Goal: Task Accomplishment & Management: Manage account settings

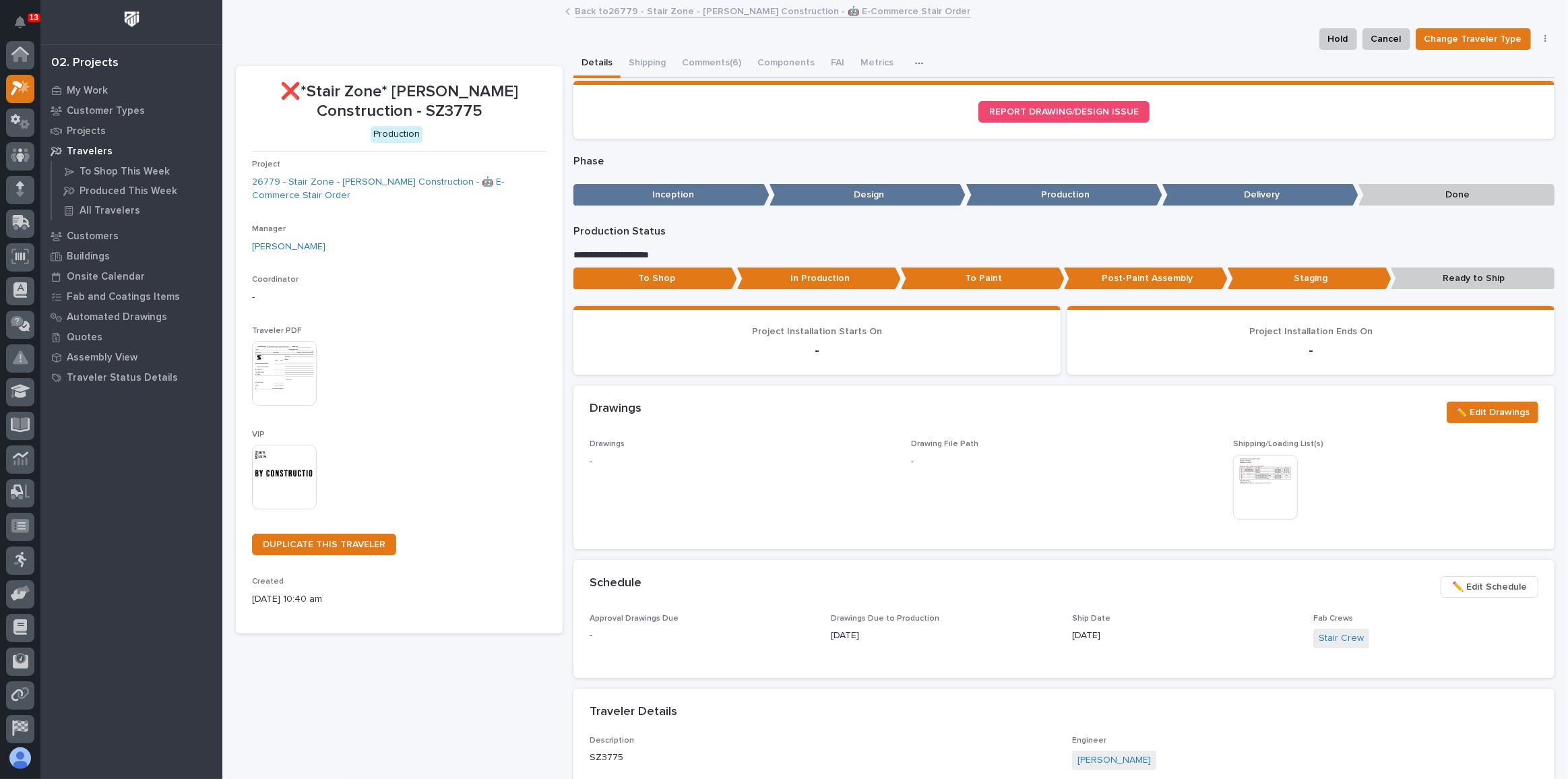
scroll to position [33, 0]
click at [28, 20] on div "13" at bounding box center [34, 17] width 13 height 9
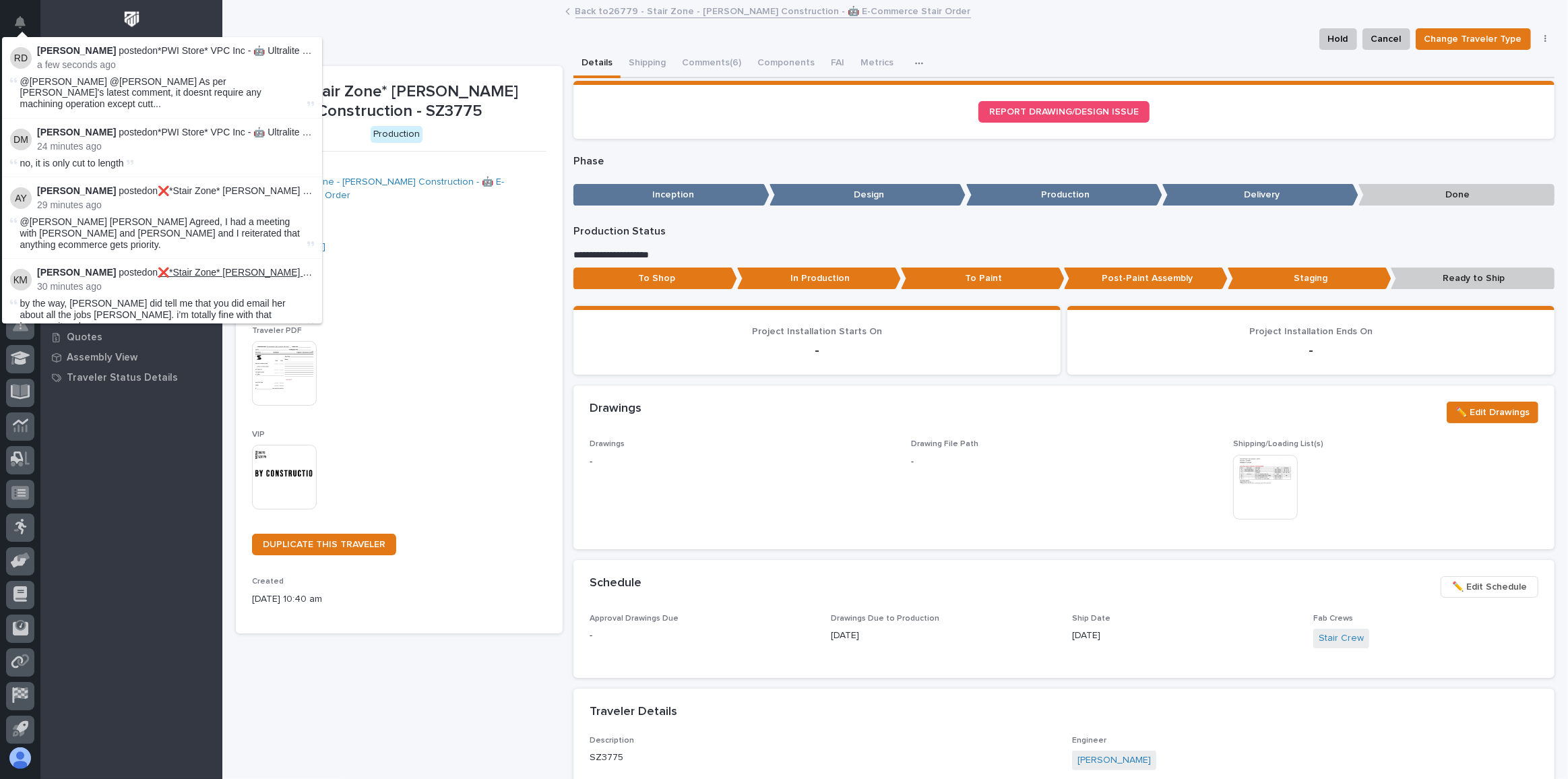
click at [255, 267] on link "❌*Stair Zone* [PERSON_NAME] Construction - SZ3775" at bounding box center [277, 272] width 239 height 11
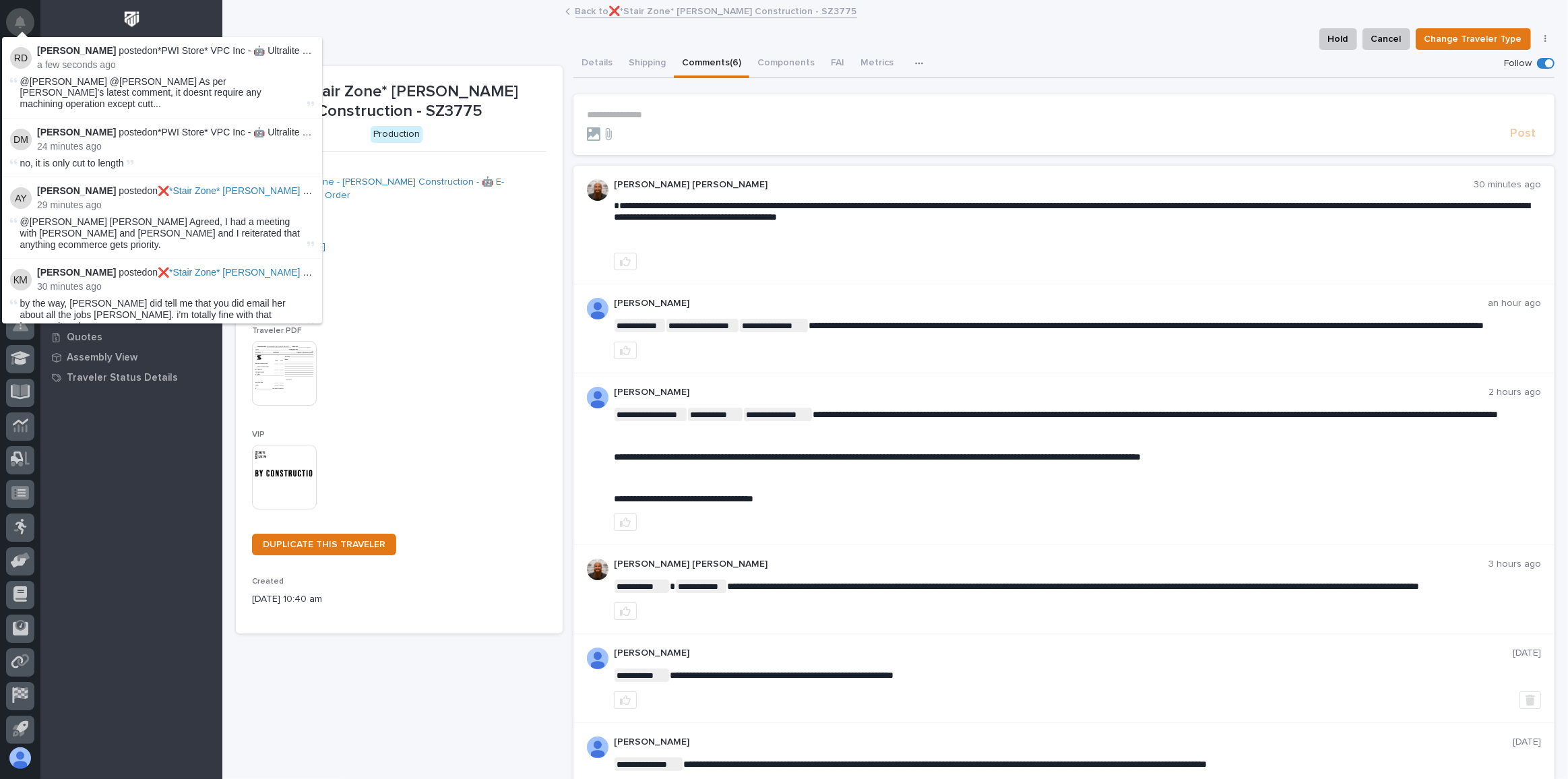
click at [20, 26] on icon "Notifications" at bounding box center [20, 22] width 11 height 12
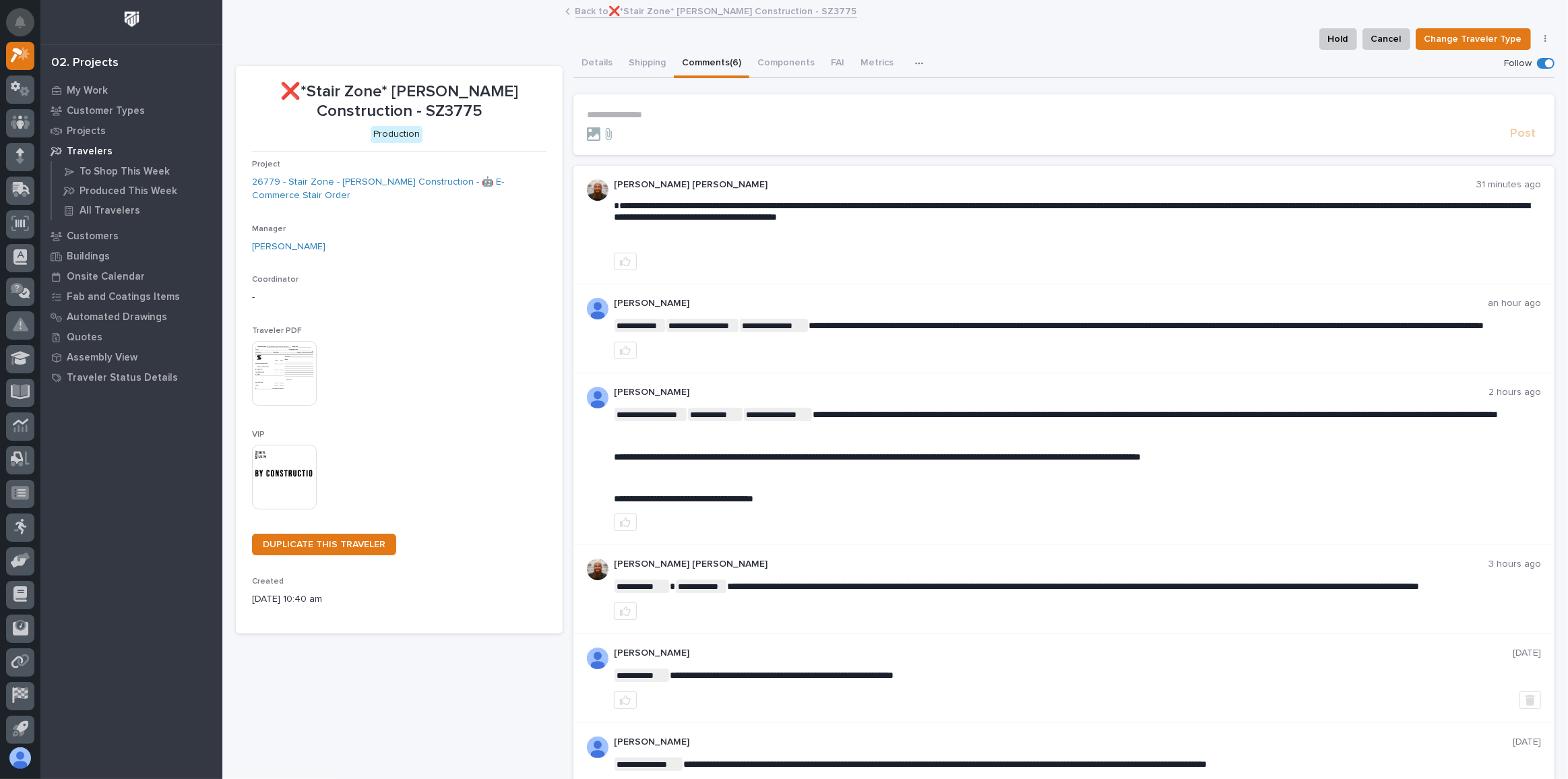
click at [21, 25] on icon "Notifications" at bounding box center [20, 22] width 11 height 12
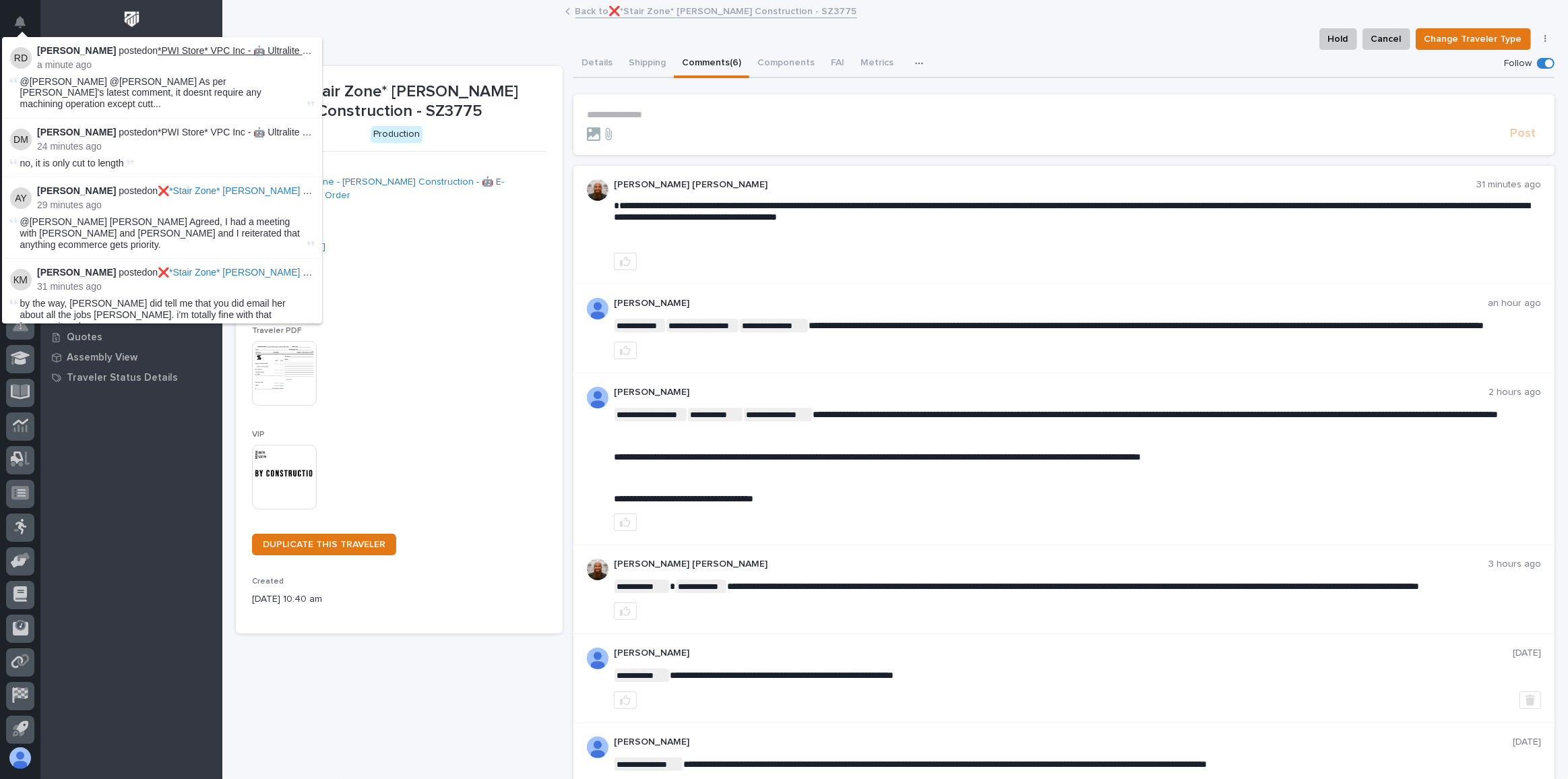
click at [239, 51] on link "*PWI Store* VPC Inc - 🤖 Ultralite Base Plate Mounted Jib Crane" at bounding box center [293, 50] width 273 height 11
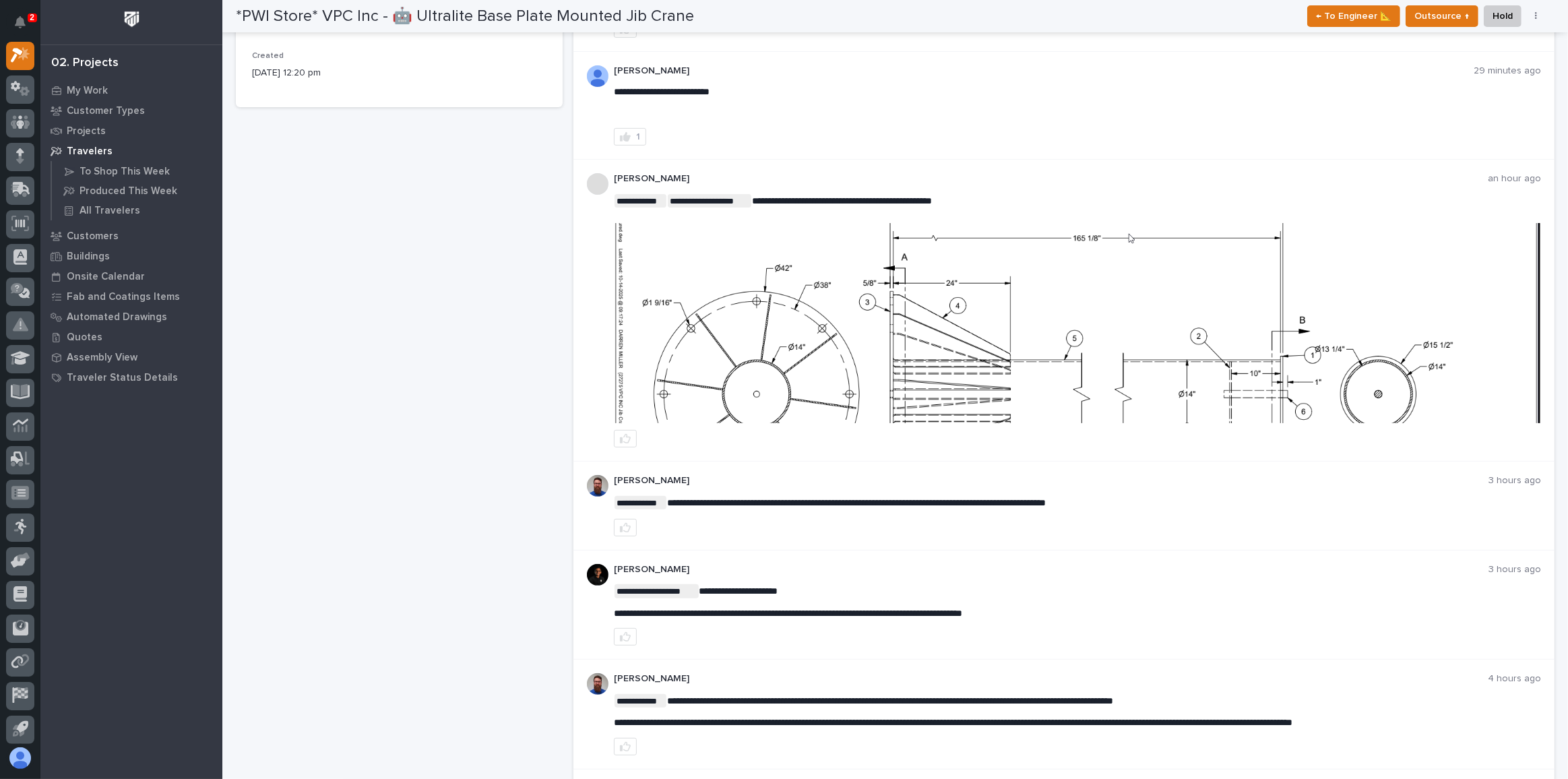
scroll to position [466, 0]
